Goal: Find specific page/section: Find specific page/section

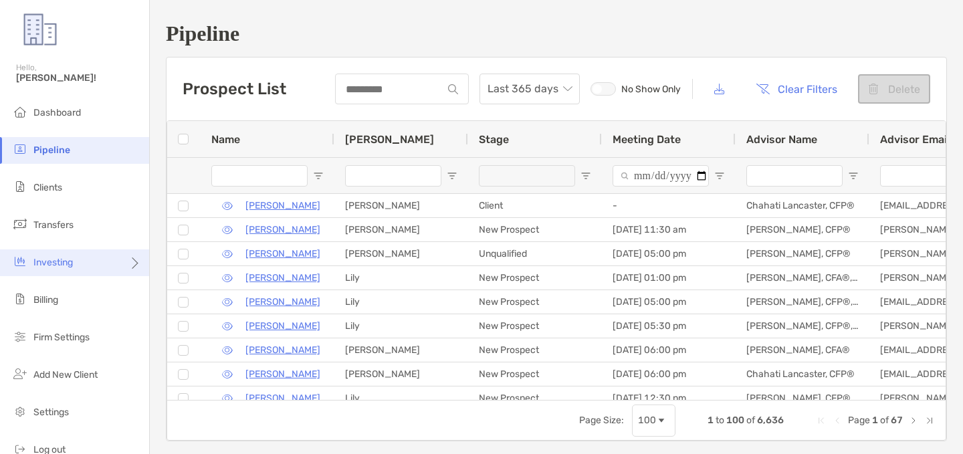
click at [78, 256] on div "Investing" at bounding box center [74, 262] width 149 height 27
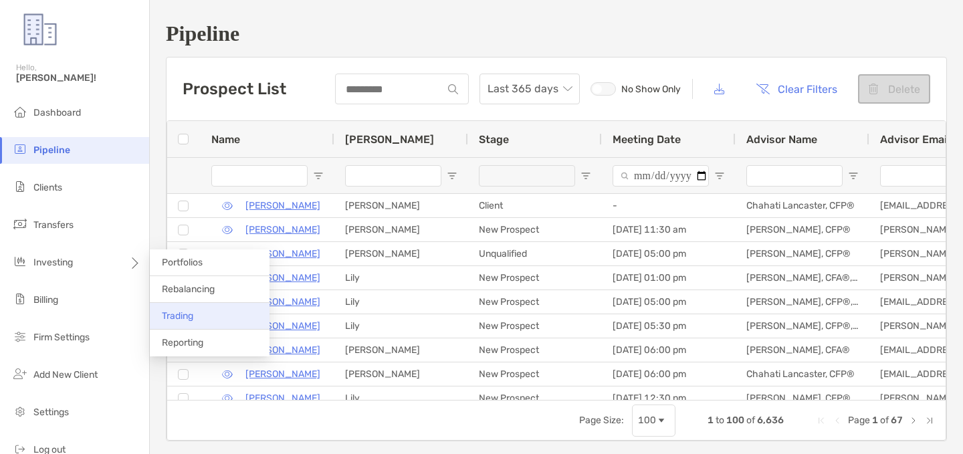
click at [187, 312] on span "Trading" at bounding box center [177, 315] width 31 height 11
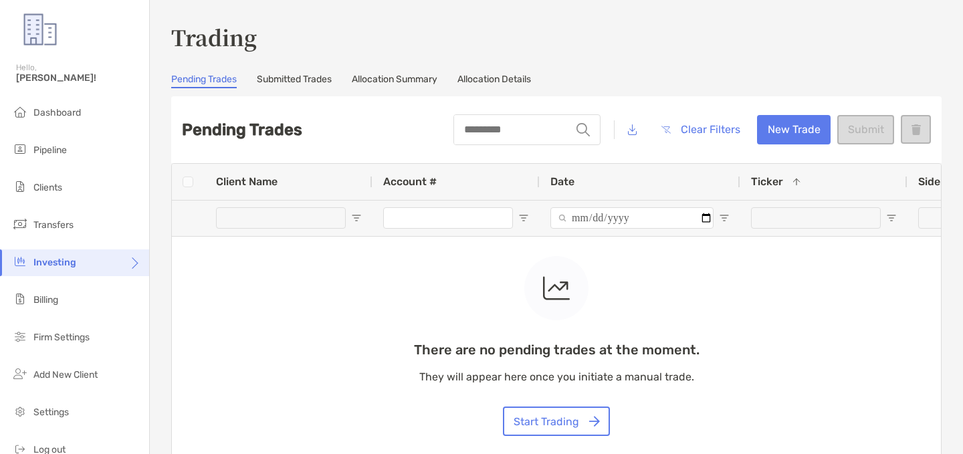
click at [311, 78] on link "Submitted Trades" at bounding box center [294, 81] width 75 height 15
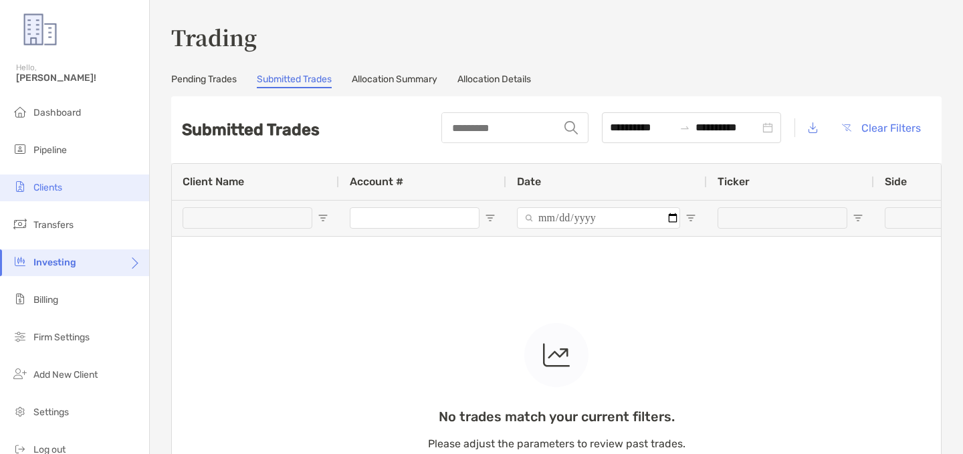
click at [58, 189] on span "Clients" at bounding box center [47, 187] width 29 height 11
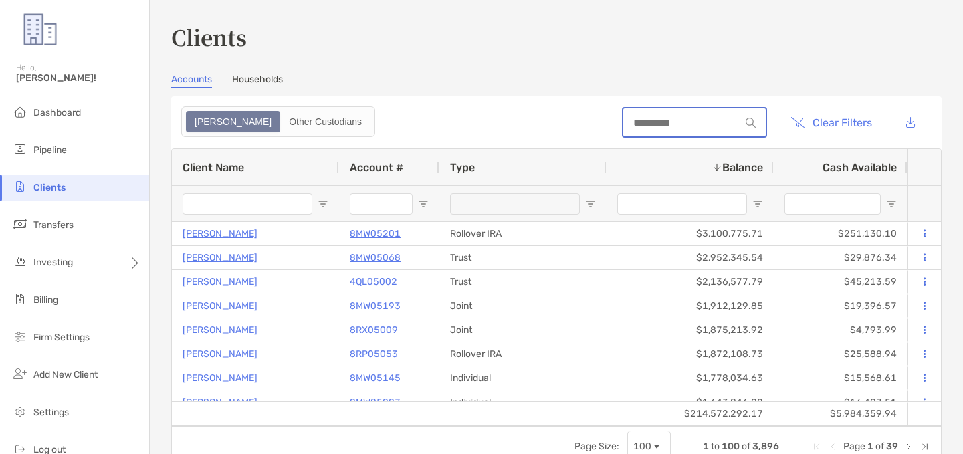
click at [684, 118] on input at bounding box center [681, 122] width 117 height 11
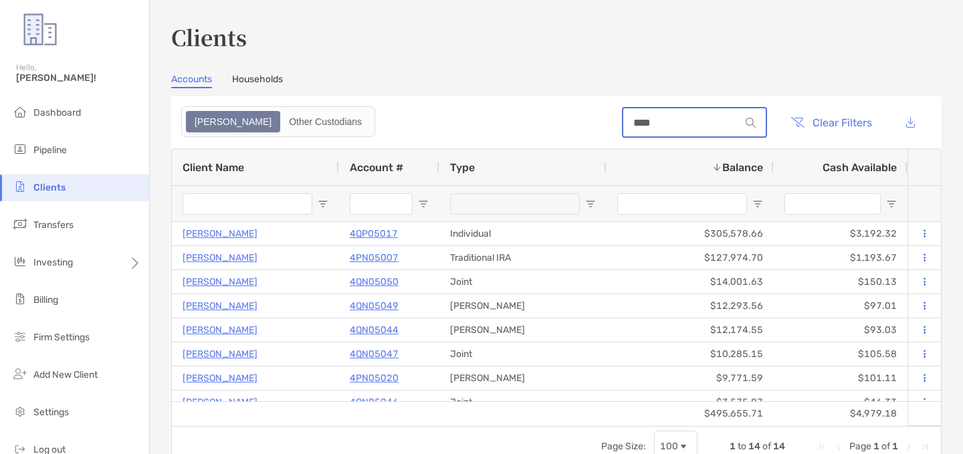
type input "****"
click at [443, 80] on div "Accounts Households" at bounding box center [556, 81] width 770 height 15
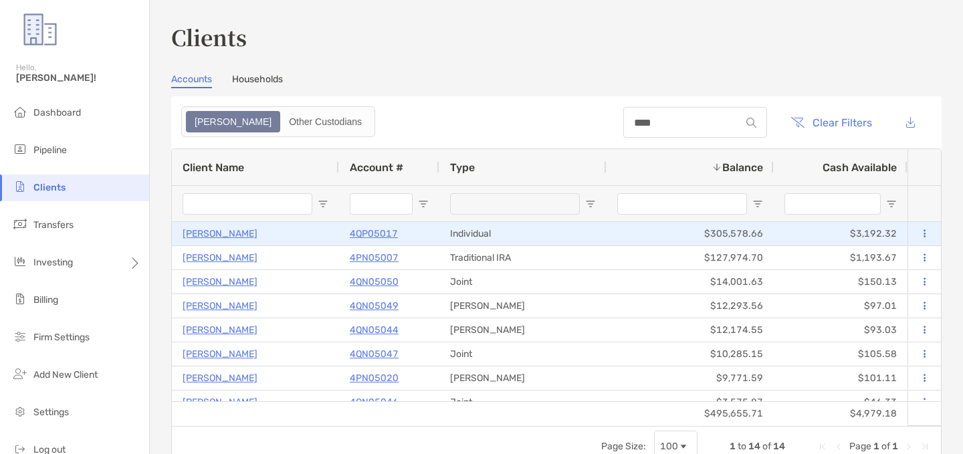
click at [383, 228] on p "4QP05017" at bounding box center [374, 233] width 48 height 17
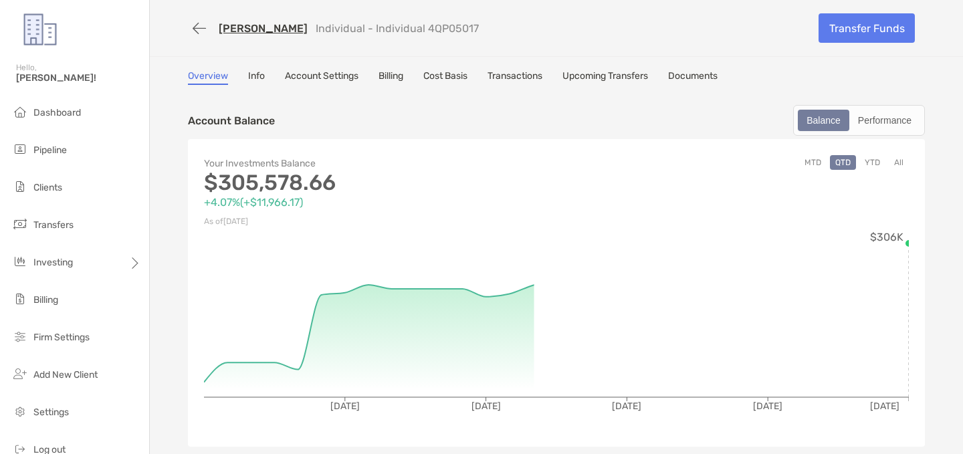
click at [432, 25] on p "Individual - Individual 4QP05017" at bounding box center [397, 28] width 163 height 13
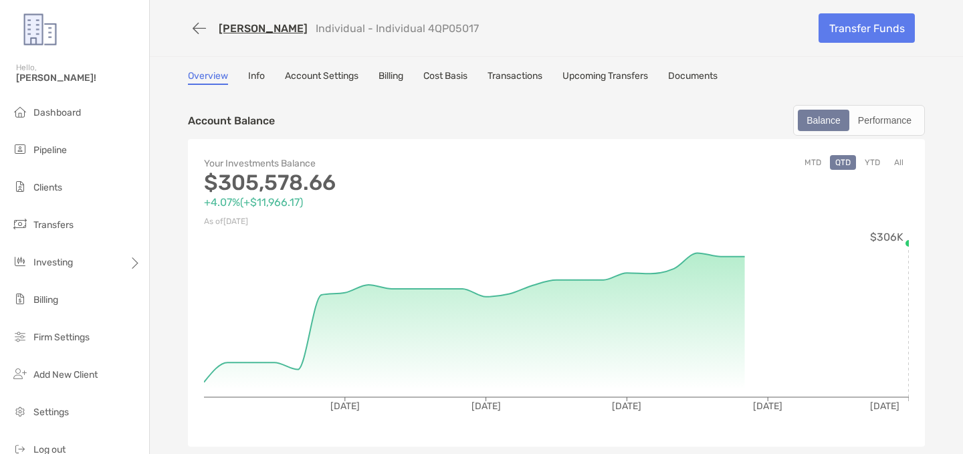
click at [432, 25] on p "Individual - Individual 4QP05017" at bounding box center [397, 28] width 163 height 13
copy p "4QP05017"
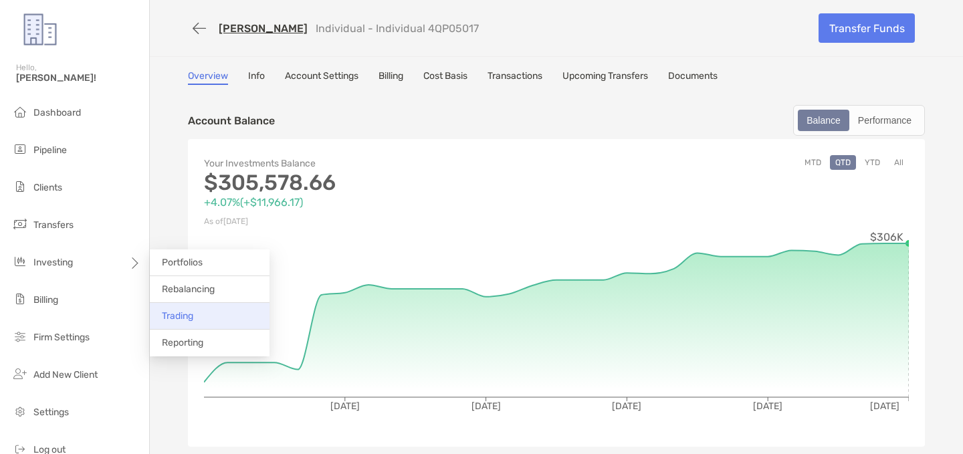
click at [197, 309] on li "Trading" at bounding box center [210, 316] width 120 height 27
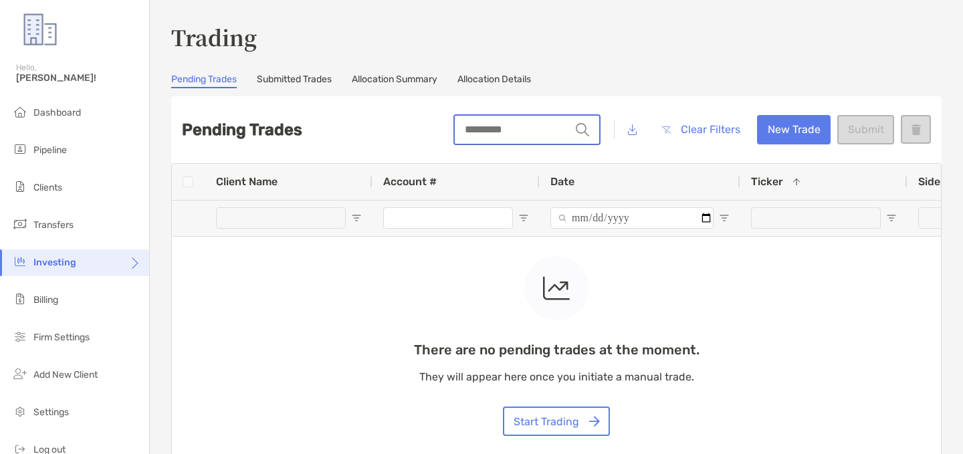
click at [500, 130] on input "string" at bounding box center [513, 130] width 116 height 28
type input "*****"
click at [302, 83] on link "Submitted Trades" at bounding box center [294, 81] width 75 height 15
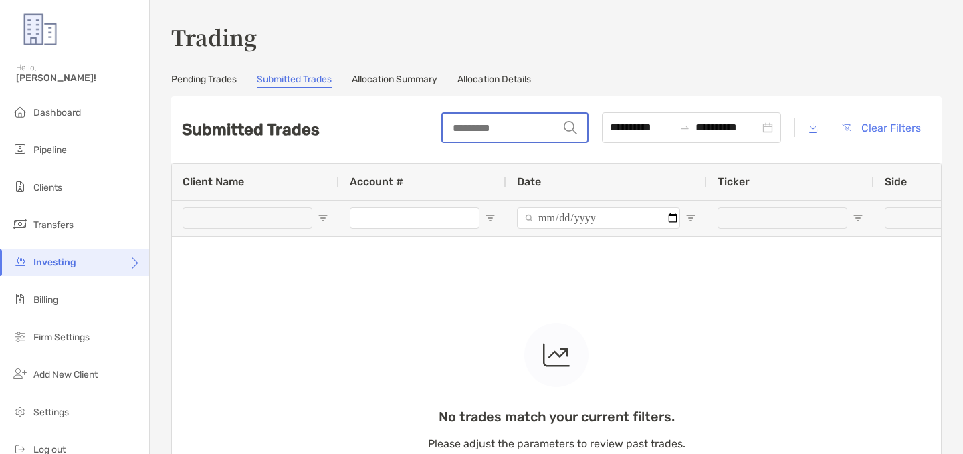
click at [463, 133] on input "string" at bounding box center [501, 128] width 116 height 28
type input "*"
type input "*****"
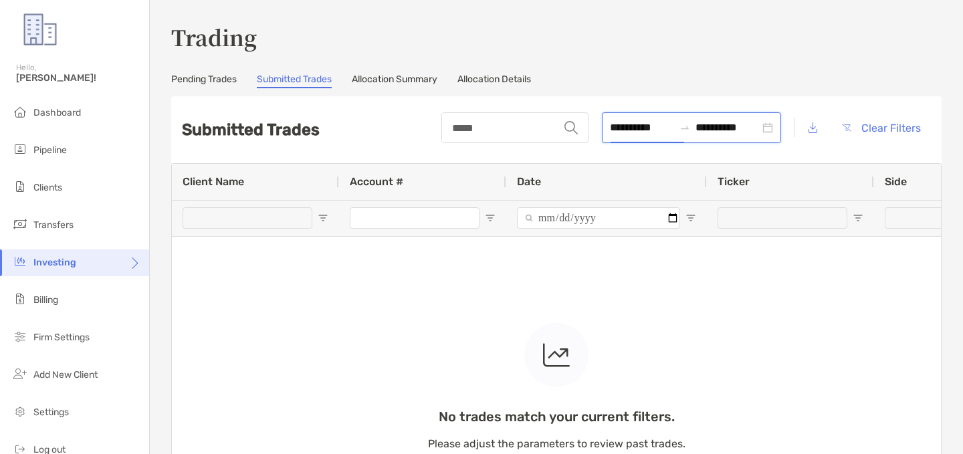
click at [610, 131] on input "**********" at bounding box center [642, 127] width 64 height 17
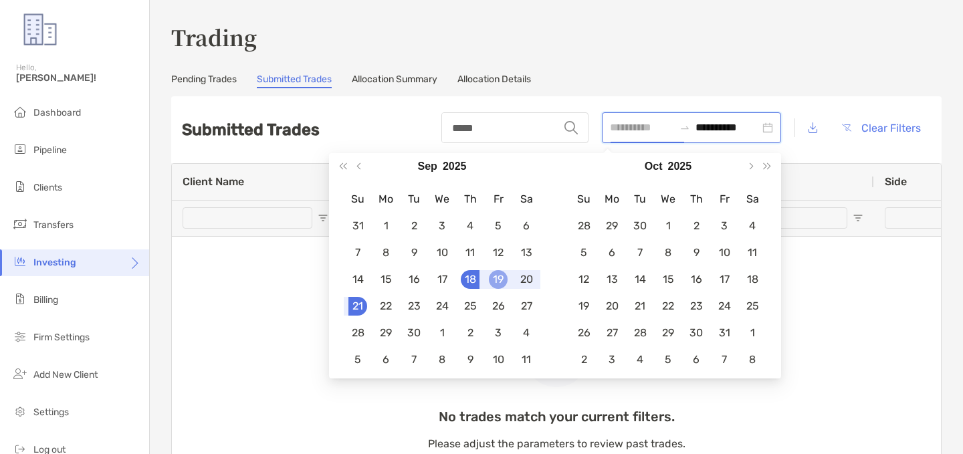
type input "**********"
click at [495, 275] on div "19" at bounding box center [498, 279] width 19 height 19
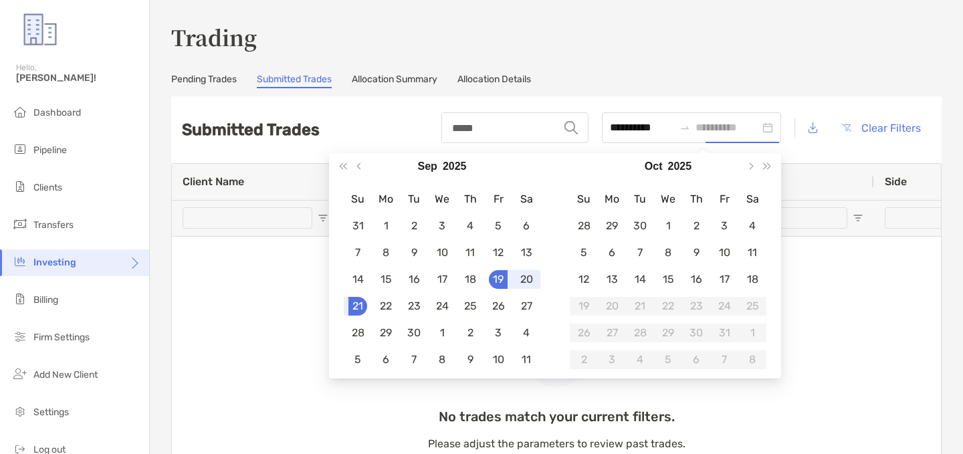
click at [495, 275] on div "19" at bounding box center [498, 279] width 19 height 19
type input "**********"
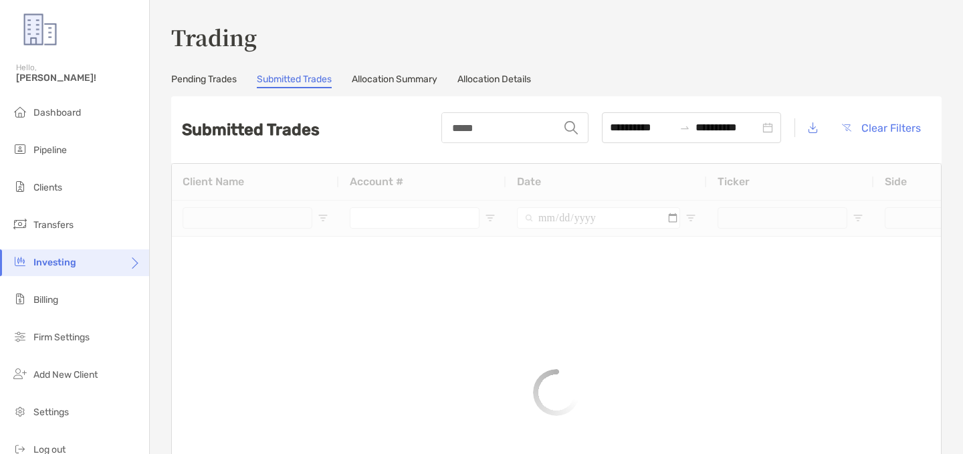
click at [644, 39] on h3 "Trading" at bounding box center [556, 36] width 770 height 31
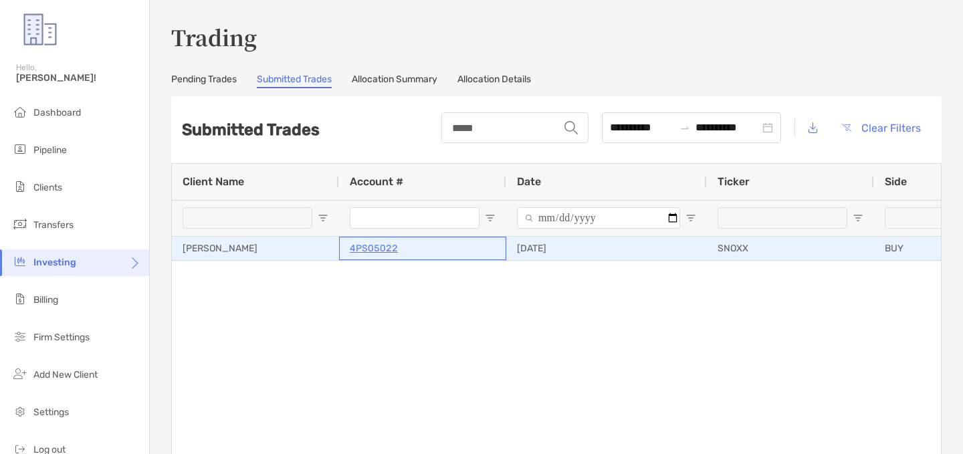
click at [380, 252] on p "4PS05022" at bounding box center [374, 248] width 48 height 17
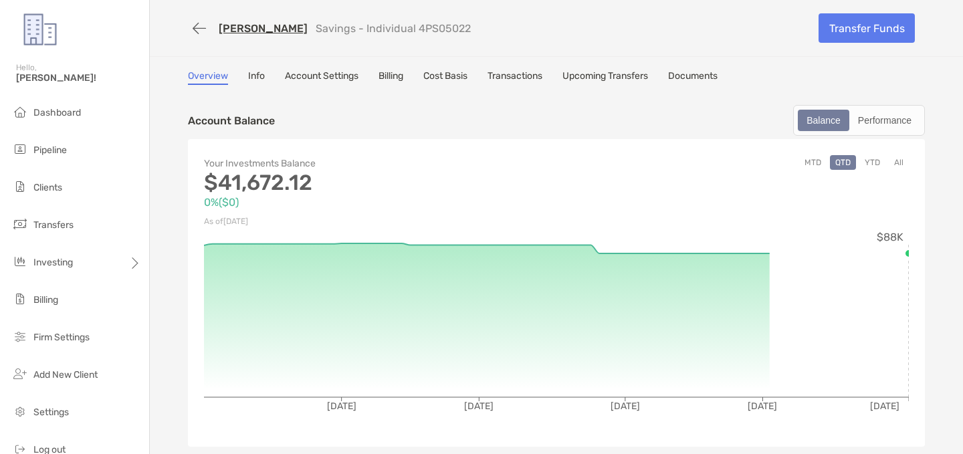
click at [406, 22] on p "Savings - Individual 4PS05022" at bounding box center [393, 28] width 155 height 13
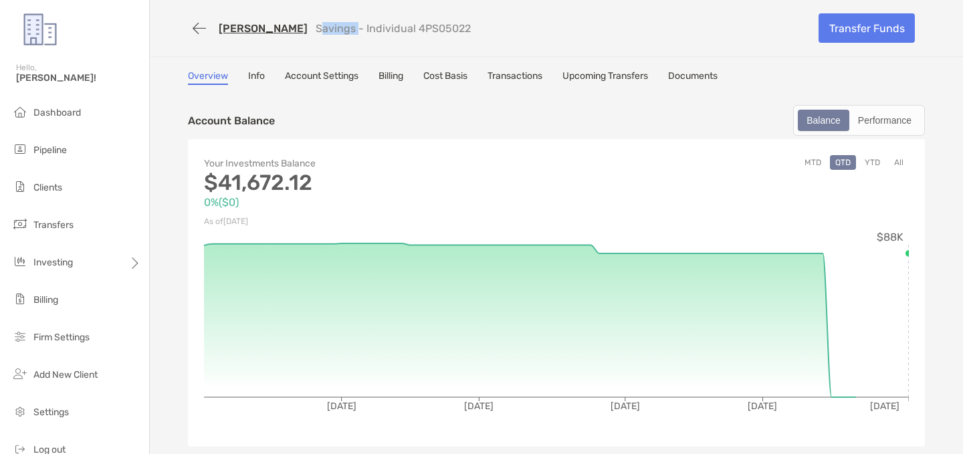
click at [406, 22] on p "Savings - Individual 4PS05022" at bounding box center [393, 28] width 155 height 13
copy p "Savings"
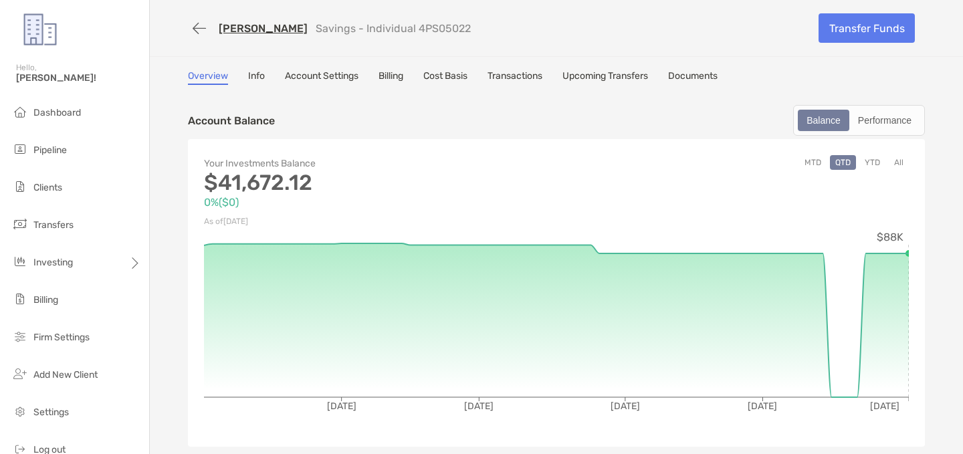
click at [406, 24] on p "Savings - Individual 4PS05022" at bounding box center [393, 28] width 155 height 13
copy p "4PS05022"
click at [430, 25] on p "Savings - Individual 4PS05022" at bounding box center [393, 28] width 155 height 13
